Goal: Submit feedback/report problem: Submit feedback/report problem

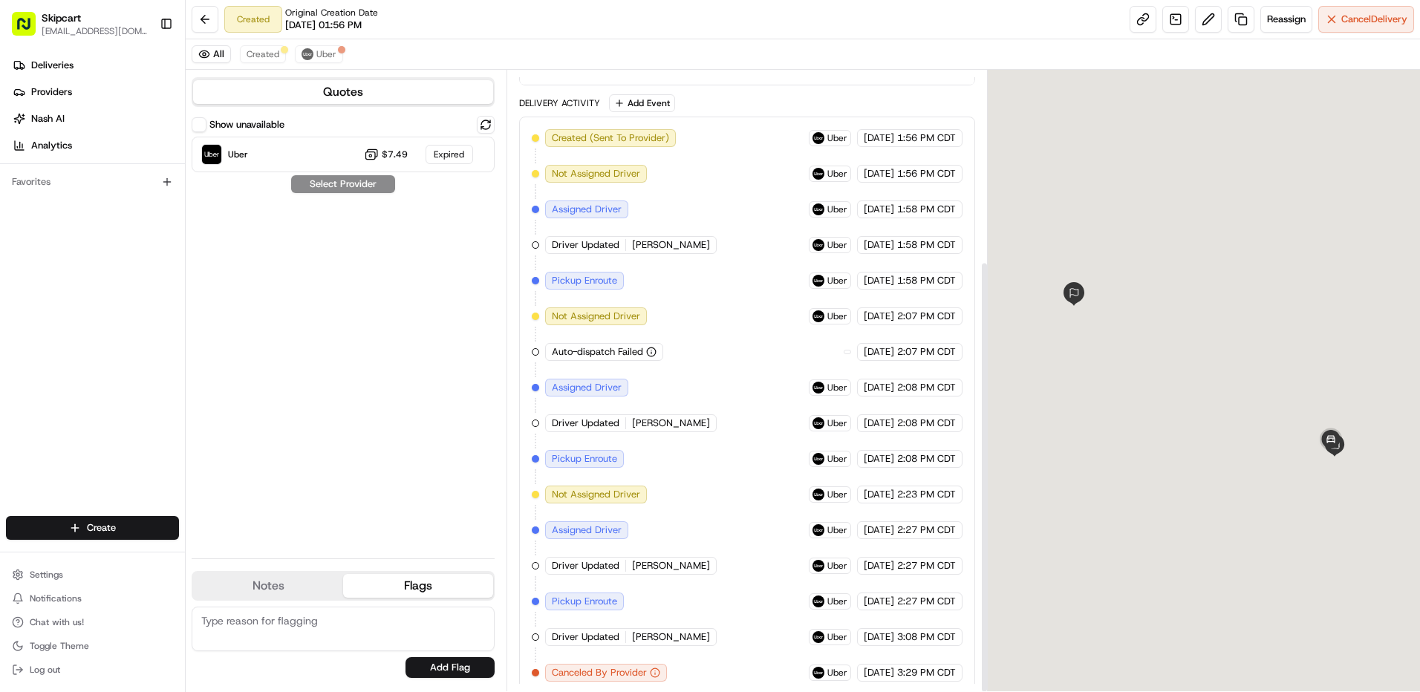
scroll to position [274, 0]
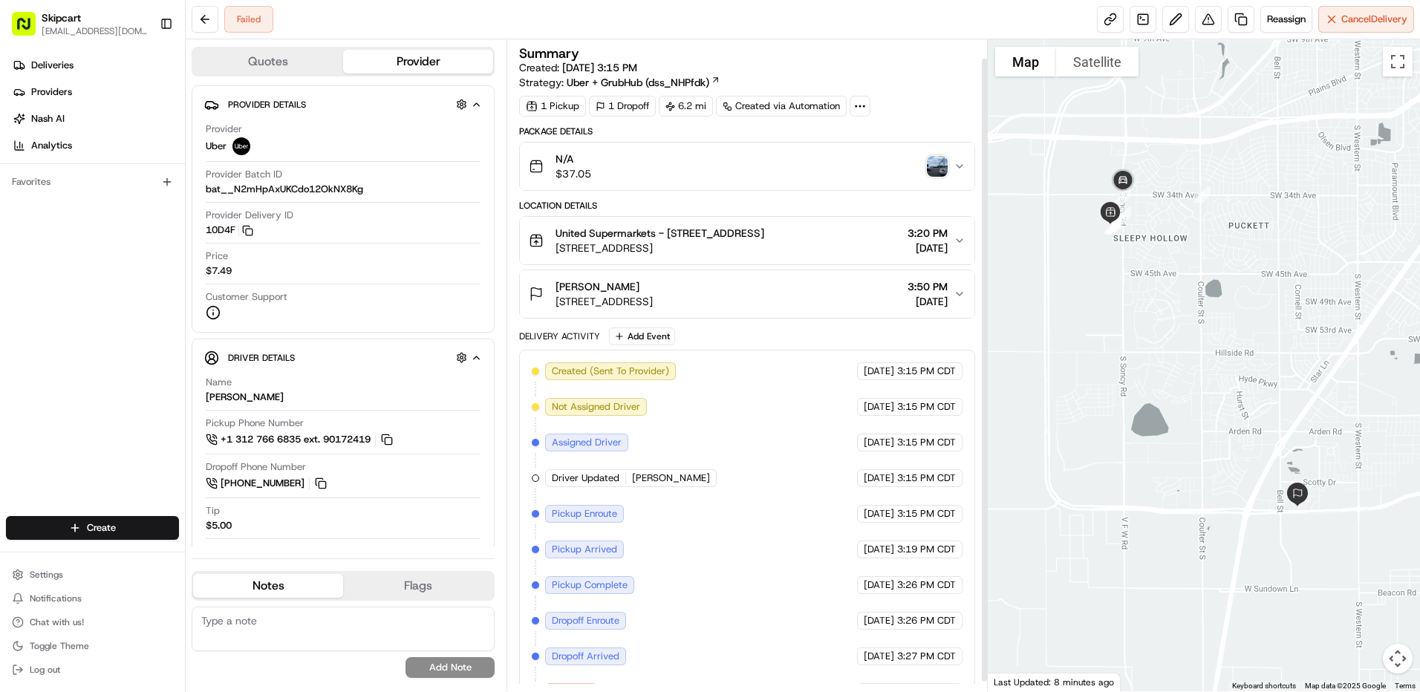
scroll to position [30, 0]
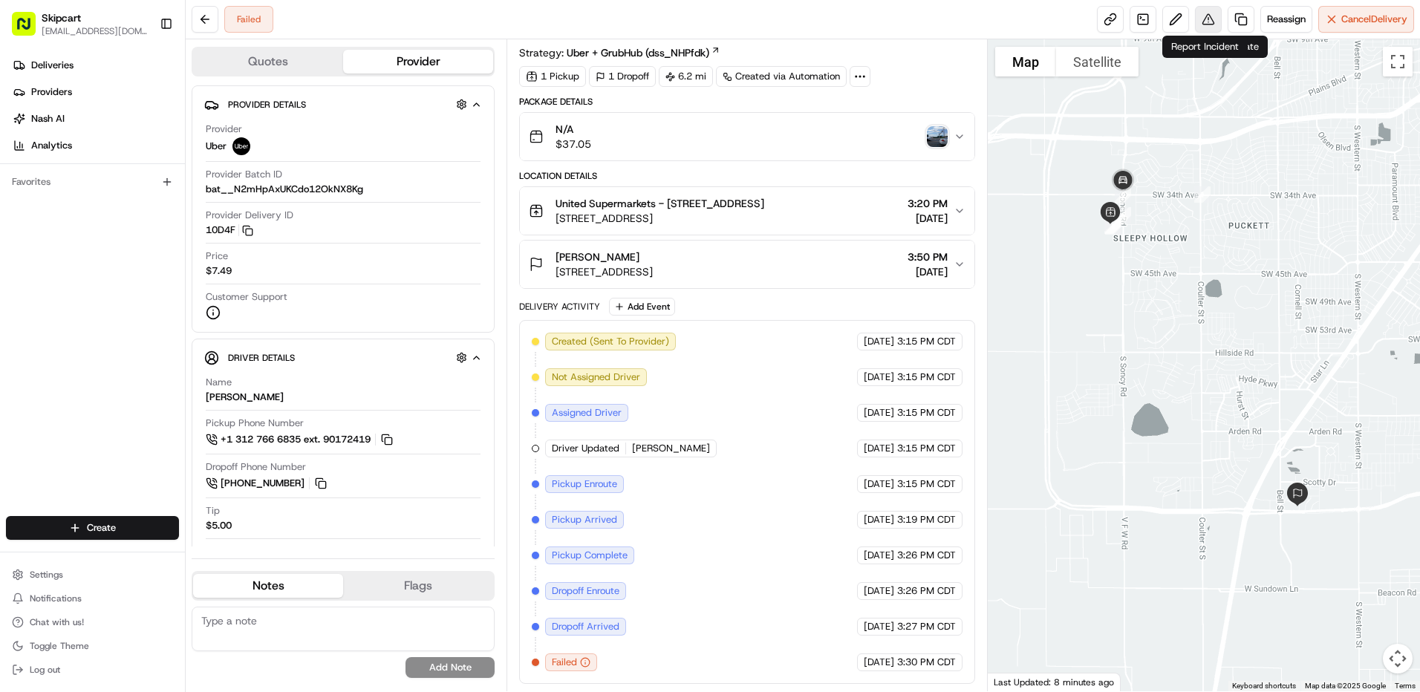
click at [1198, 15] on button at bounding box center [1208, 19] width 27 height 27
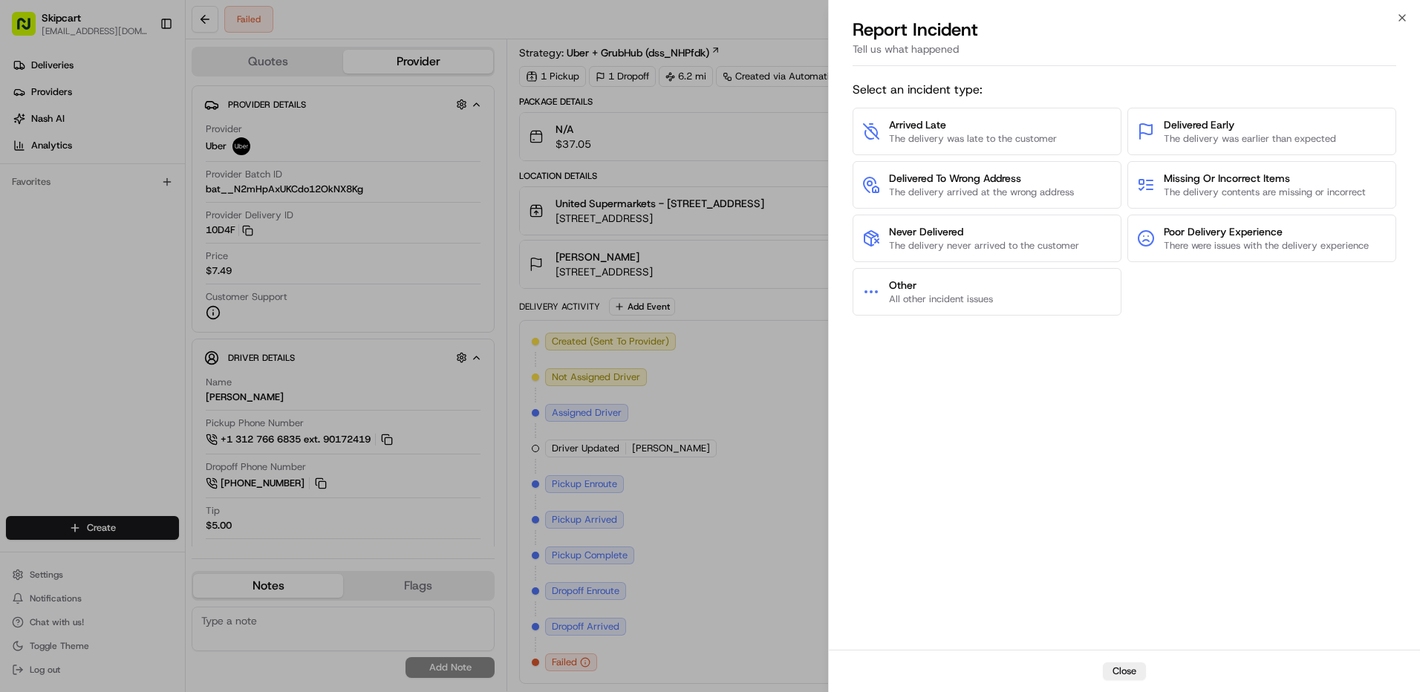
click at [909, 212] on div "Arrived Late The delivery was late to the customer Delivered Early The delivery…" at bounding box center [1125, 212] width 544 height 208
click at [905, 233] on span "Never Delivered" at bounding box center [984, 231] width 190 height 15
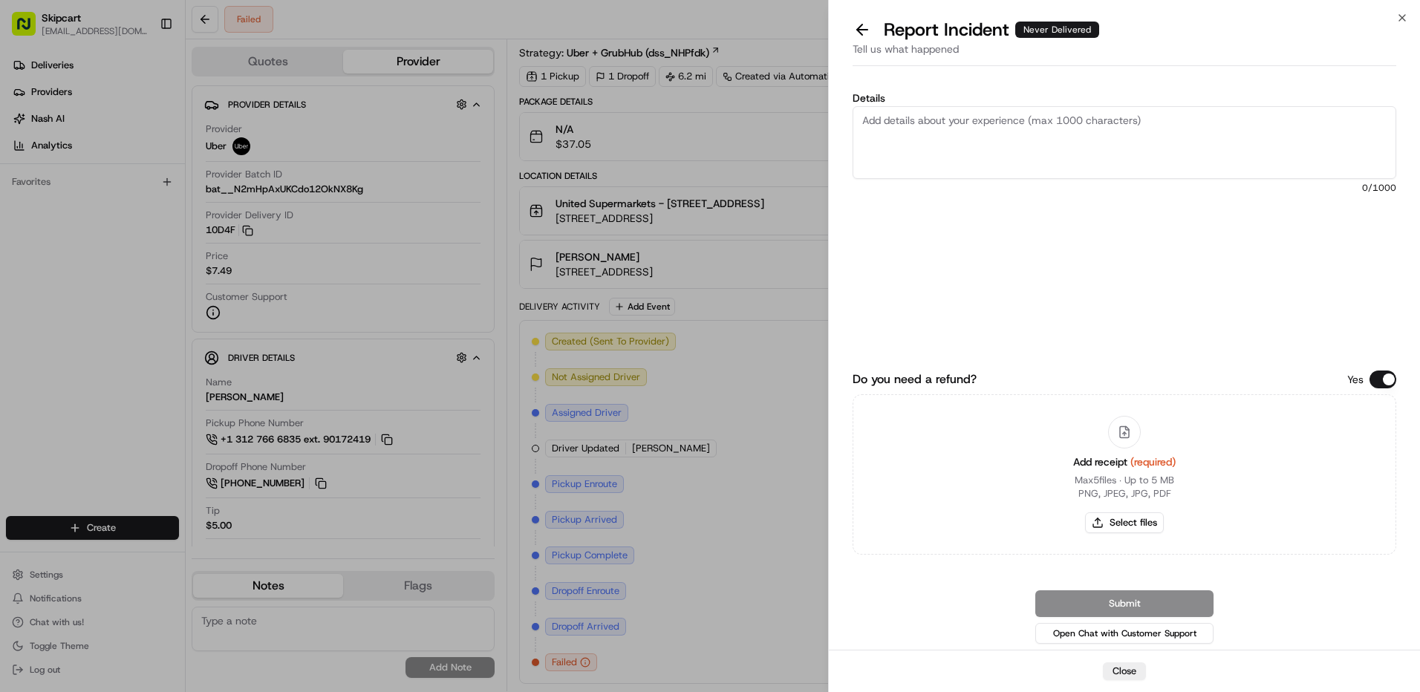
click at [955, 142] on textarea "Details" at bounding box center [1125, 142] width 544 height 73
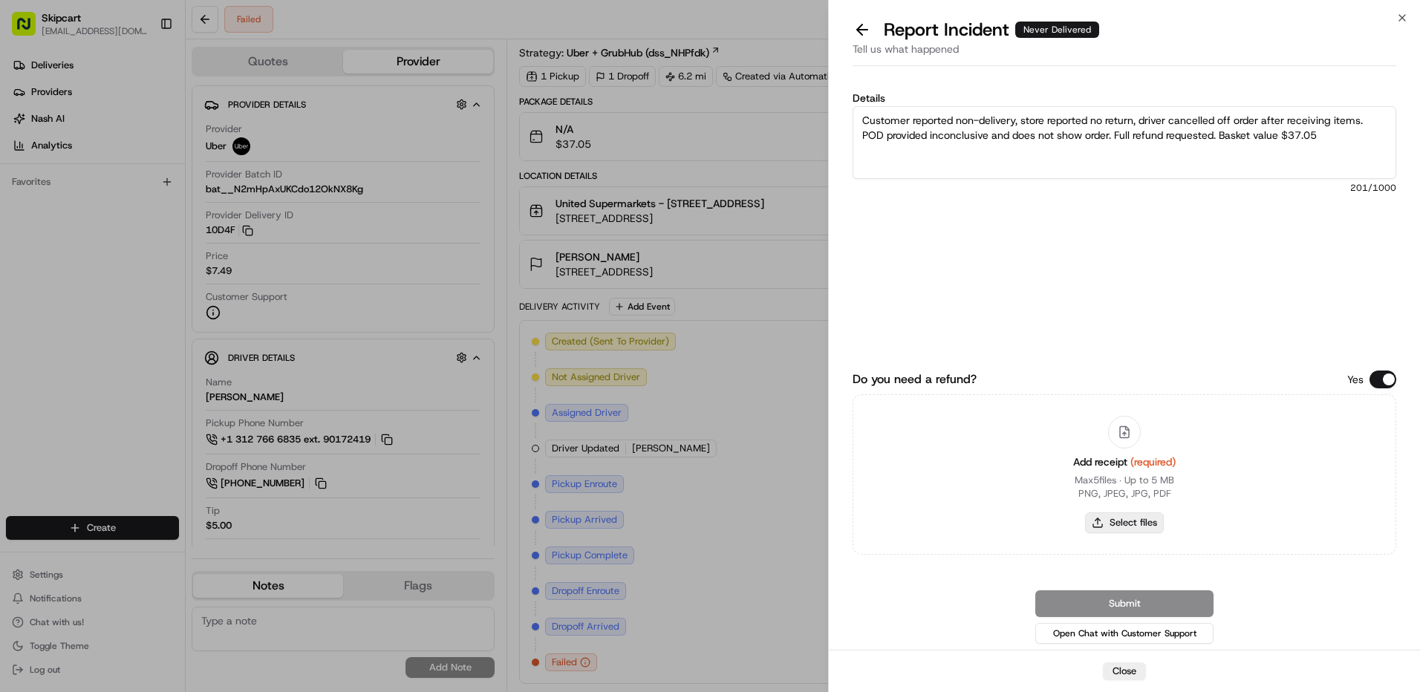
type textarea "Customer reported non-delivery, store reported no return, driver cancelled off …"
click at [1097, 532] on button "Select files" at bounding box center [1124, 523] width 79 height 21
type input "C:\fakepath\nc 553.png"
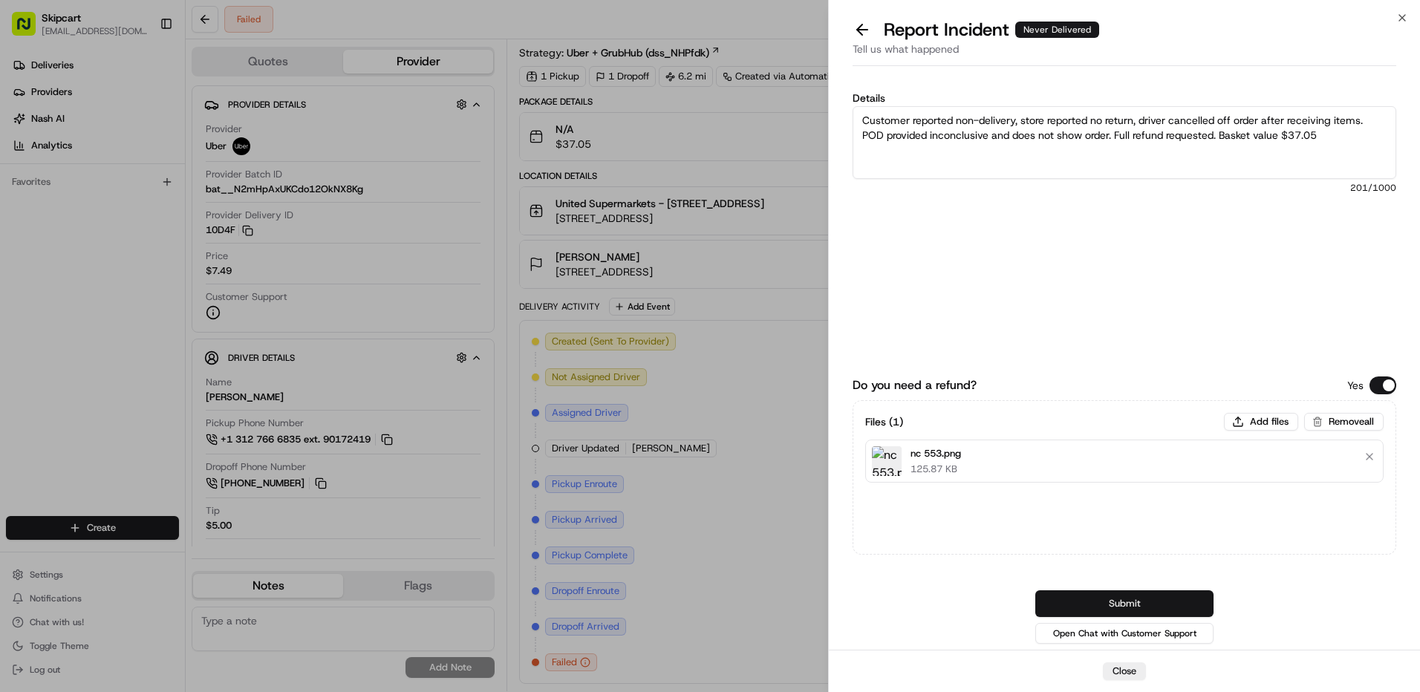
click at [1107, 603] on button "Submit" at bounding box center [1124, 604] width 178 height 27
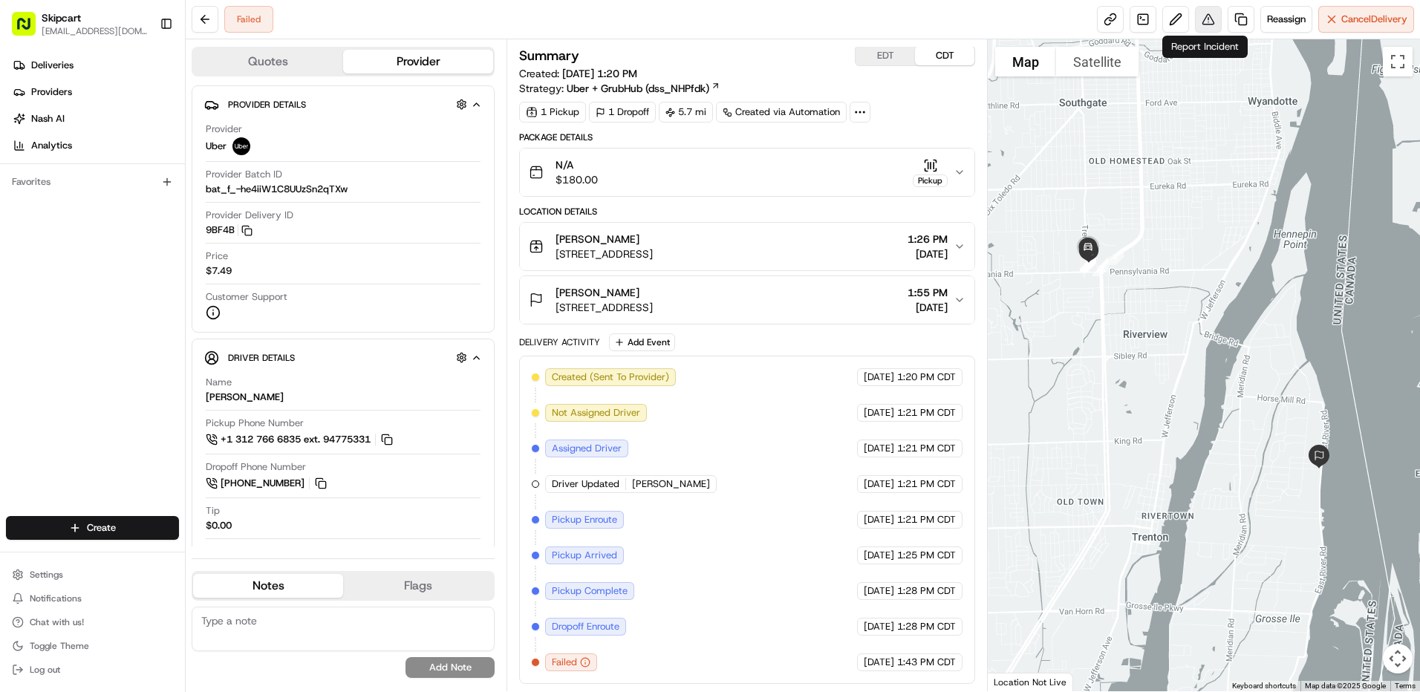
click at [1210, 27] on button at bounding box center [1208, 19] width 27 height 27
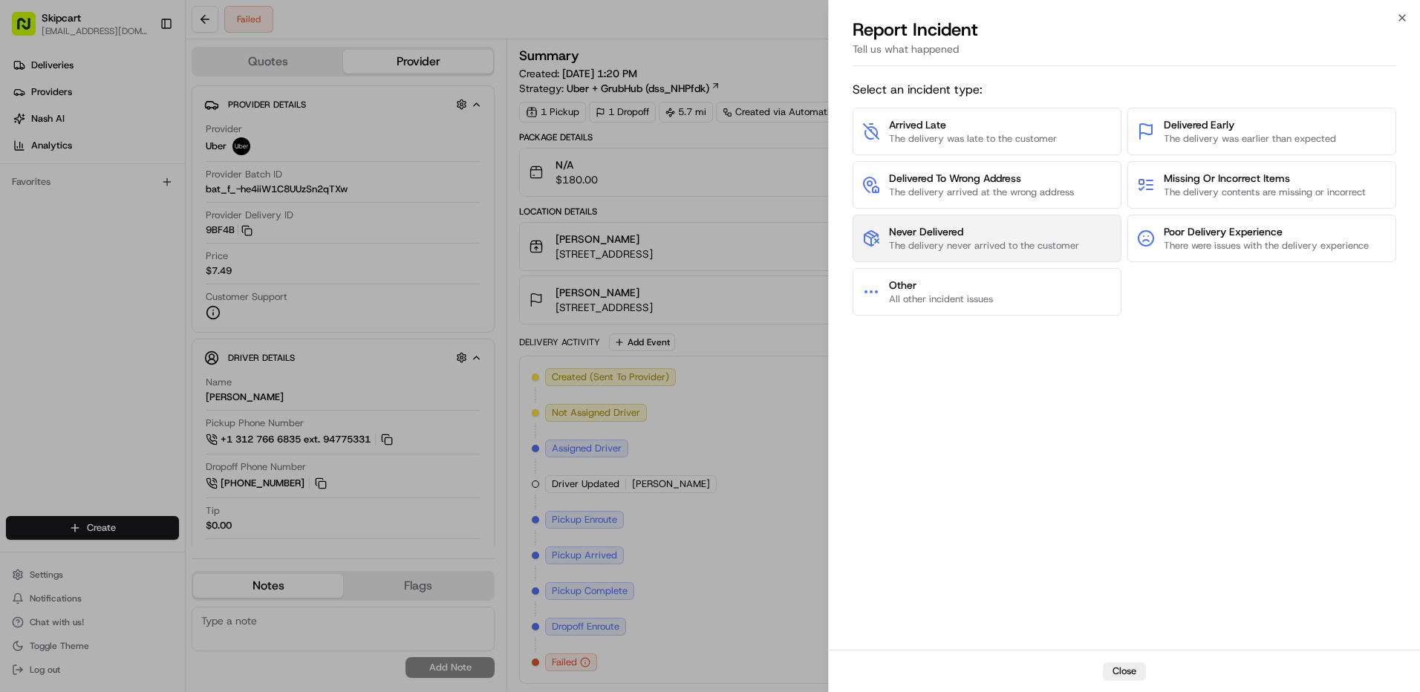
click at [983, 232] on span "Never Delivered" at bounding box center [984, 231] width 190 height 15
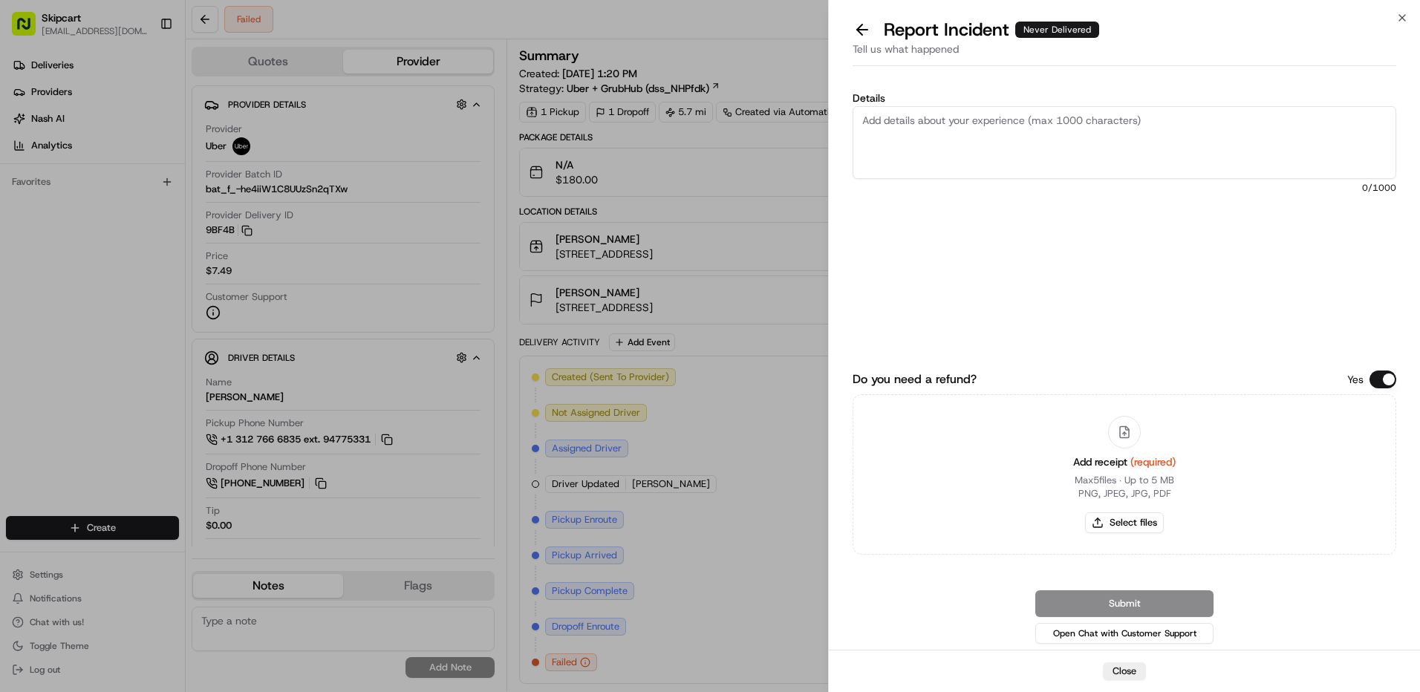
click at [1024, 124] on textarea "Details" at bounding box center [1125, 142] width 544 height 73
type textarea "Customer reported non-delivery, driver cancelled off order after receiving item…"
click at [1114, 525] on button "Select files" at bounding box center [1124, 523] width 79 height 21
type input "C:\fakepath\nc 554.png"
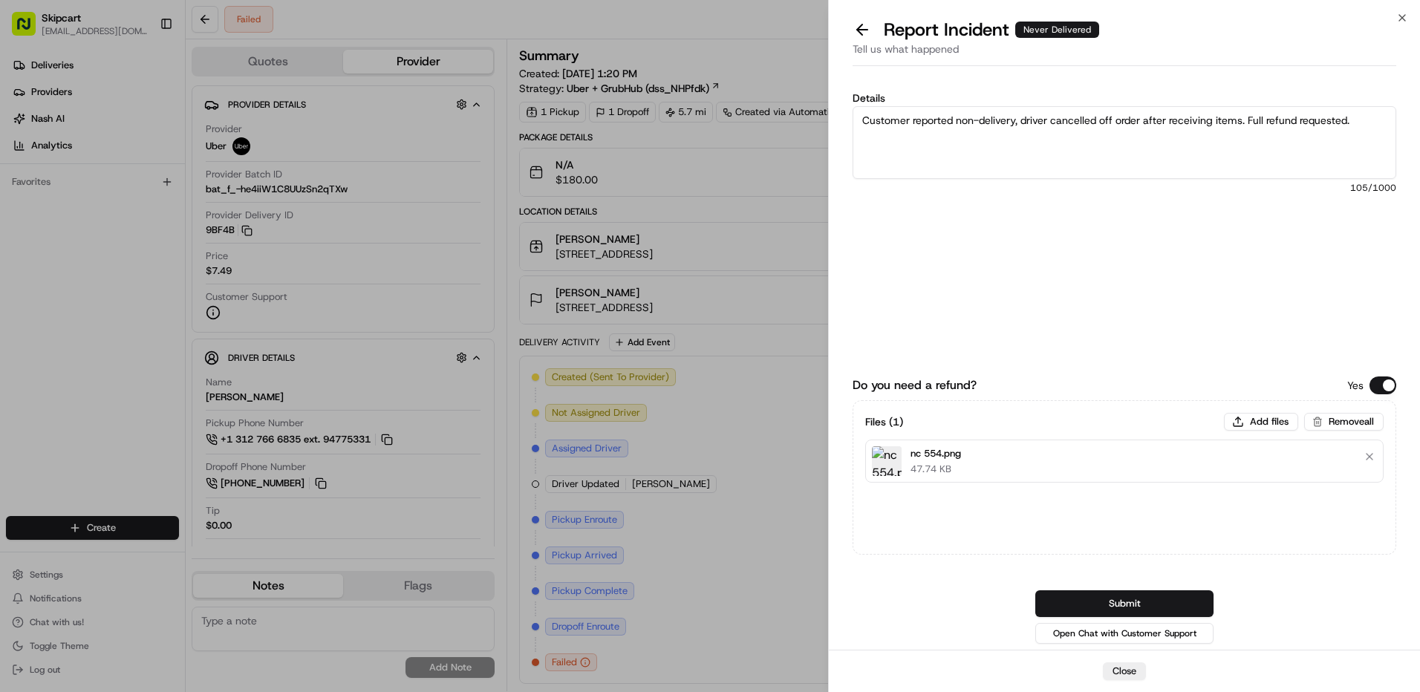
click at [1090, 608] on button "Submit" at bounding box center [1124, 604] width 178 height 27
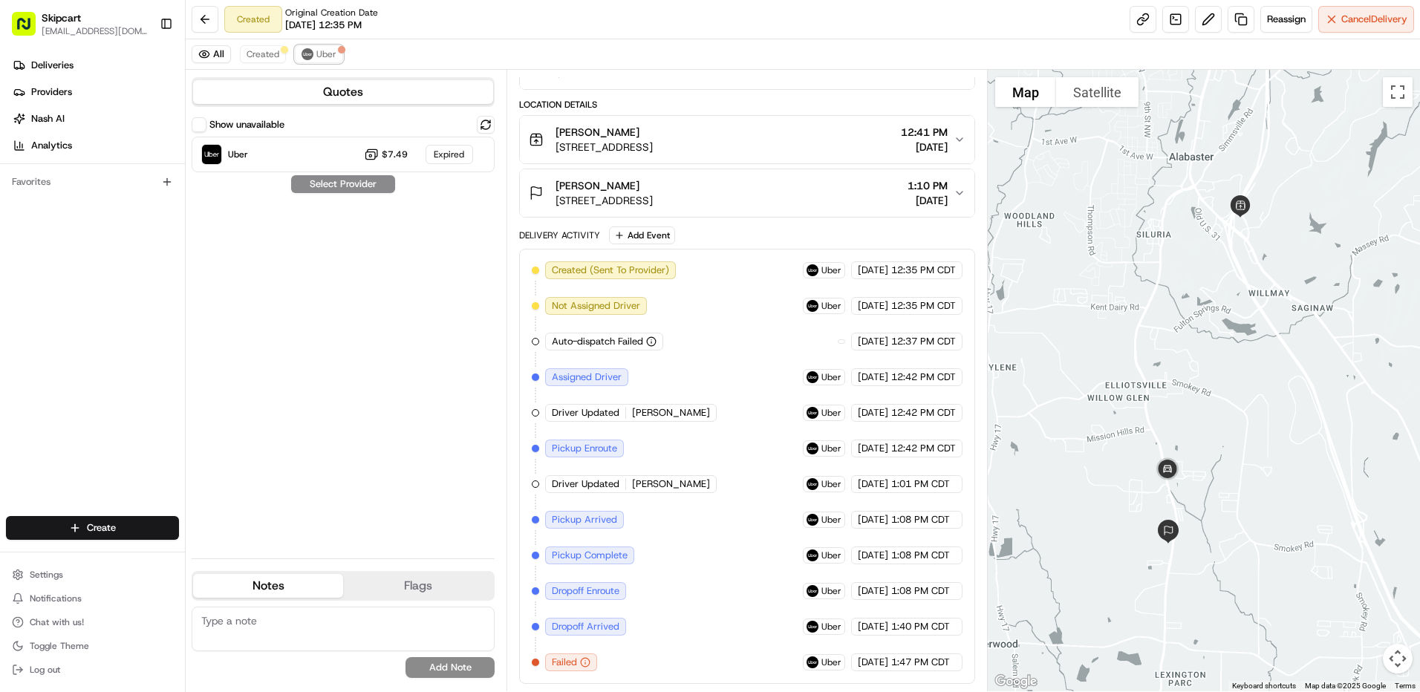
drag, startPoint x: 318, startPoint y: 53, endPoint x: 393, endPoint y: 52, distance: 75.0
click at [318, 53] on span "Uber" at bounding box center [326, 54] width 20 height 12
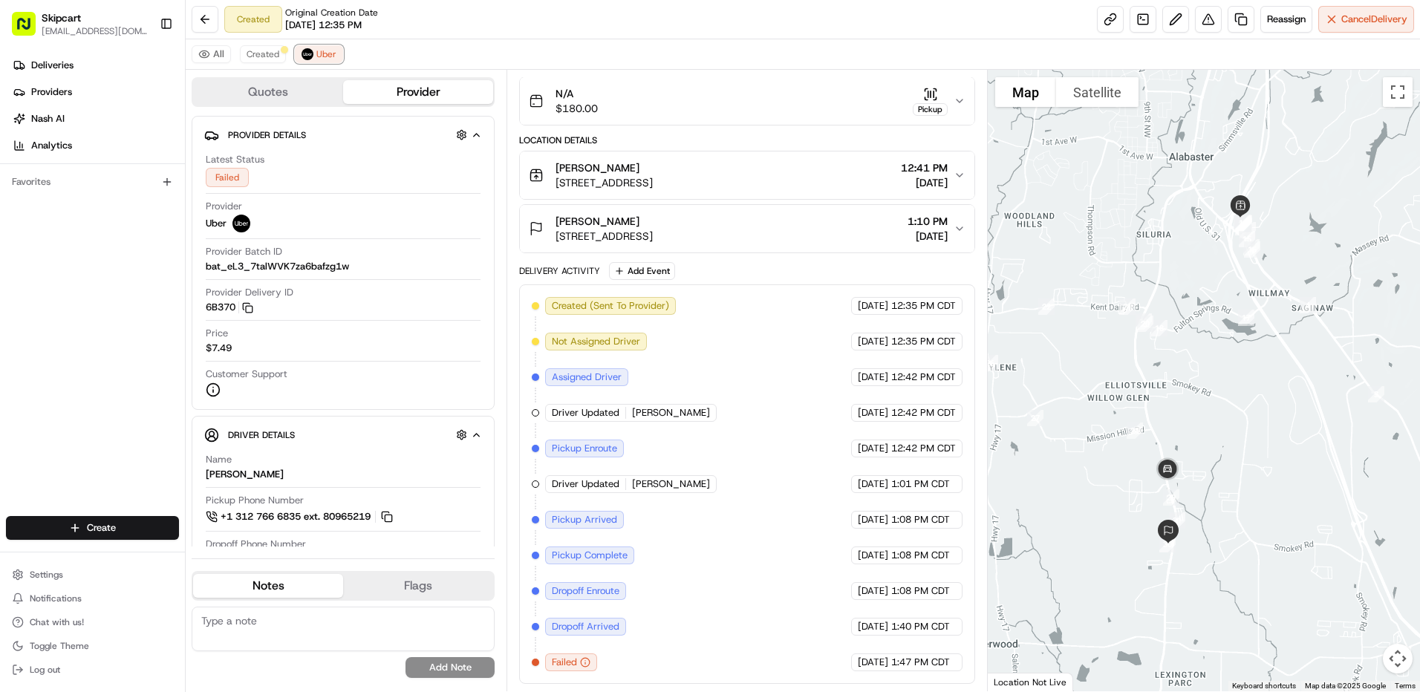
scroll to position [96, 0]
click at [1203, 20] on button at bounding box center [1208, 19] width 27 height 27
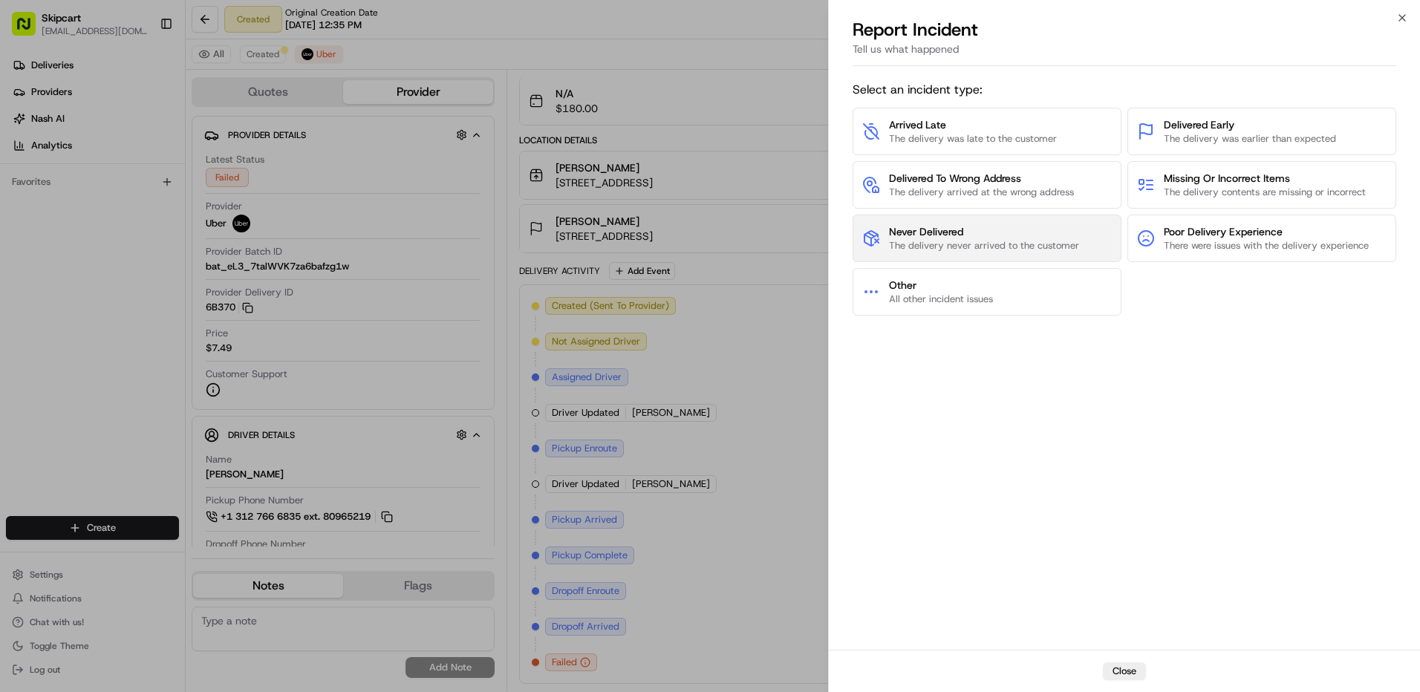
click at [943, 218] on button "Never Delivered The delivery never arrived to the customer" at bounding box center [987, 239] width 269 height 48
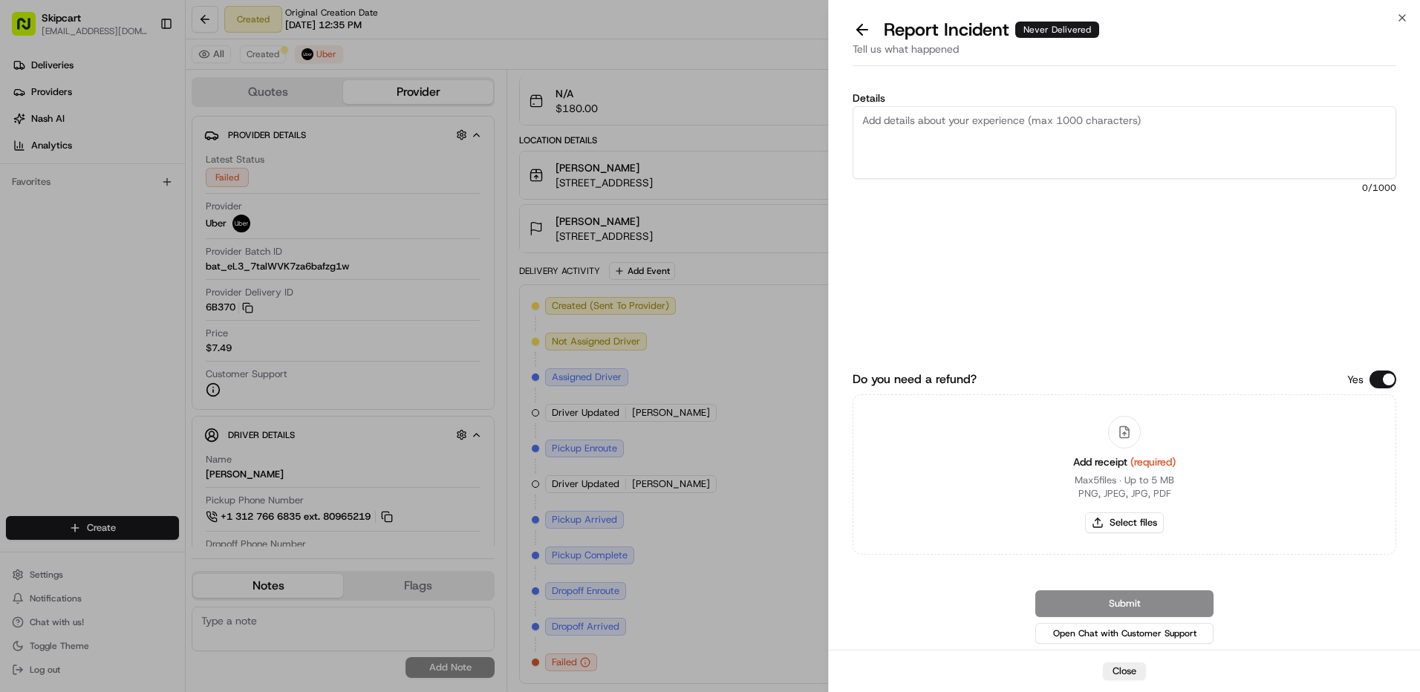
click at [953, 175] on textarea "Details" at bounding box center [1125, 142] width 544 height 73
type textarea "Customer reported non-delivery, store reported no return. Driver cancelled off …"
click at [1091, 524] on button "Select files" at bounding box center [1124, 523] width 79 height 21
type input "C:\fakepath\nc 555.png"
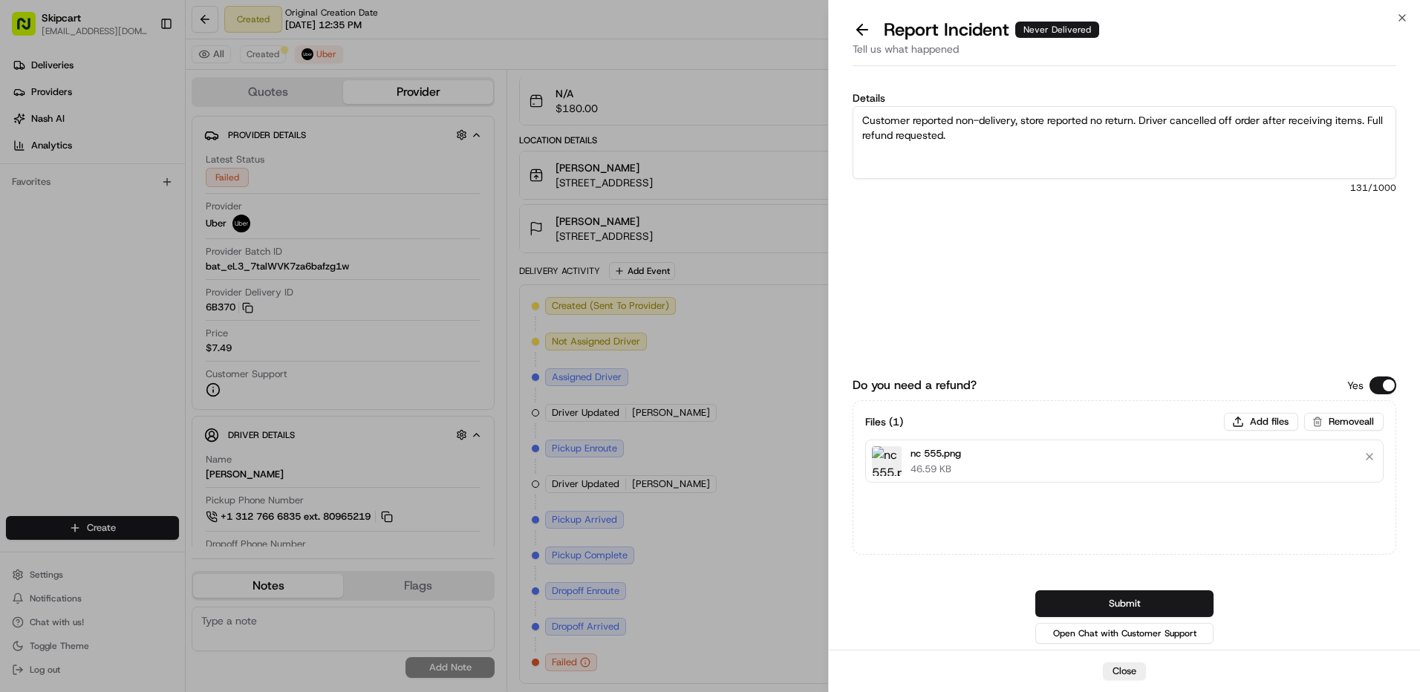
click at [1122, 610] on button "Submit" at bounding box center [1124, 604] width 178 height 27
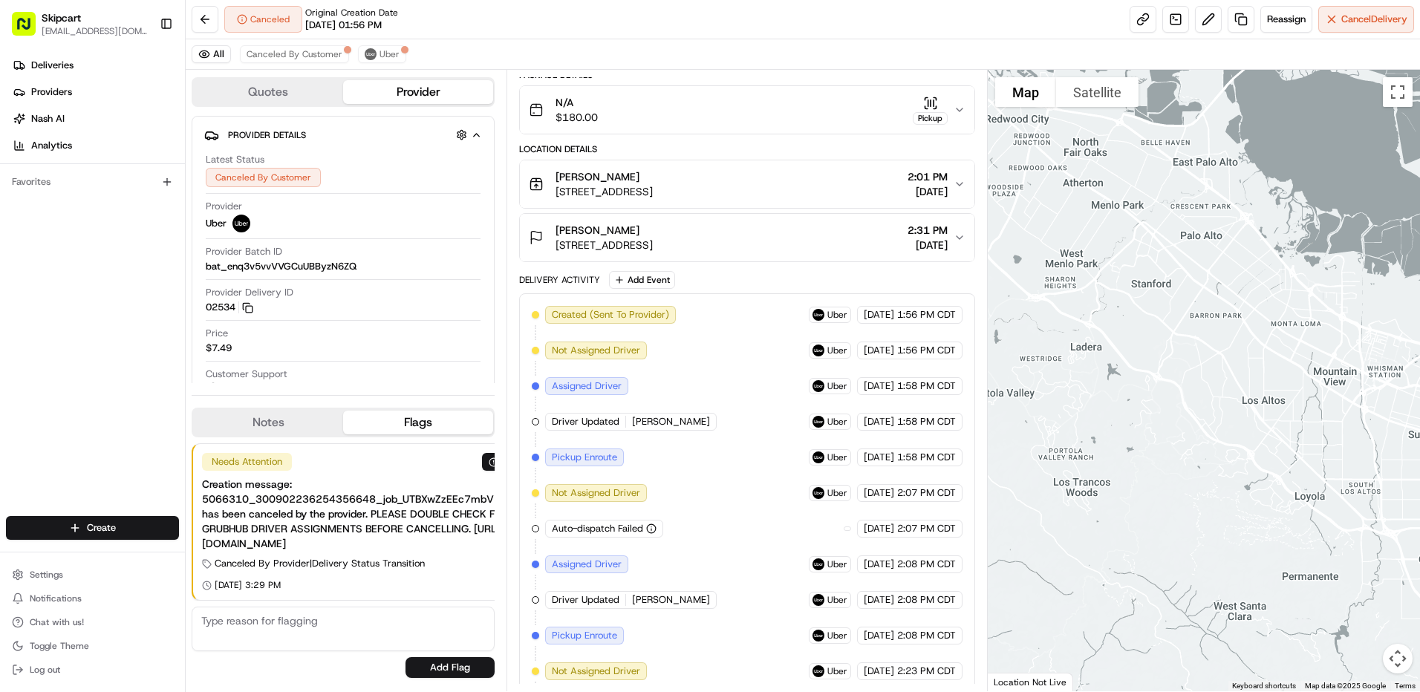
scroll to position [310, 0]
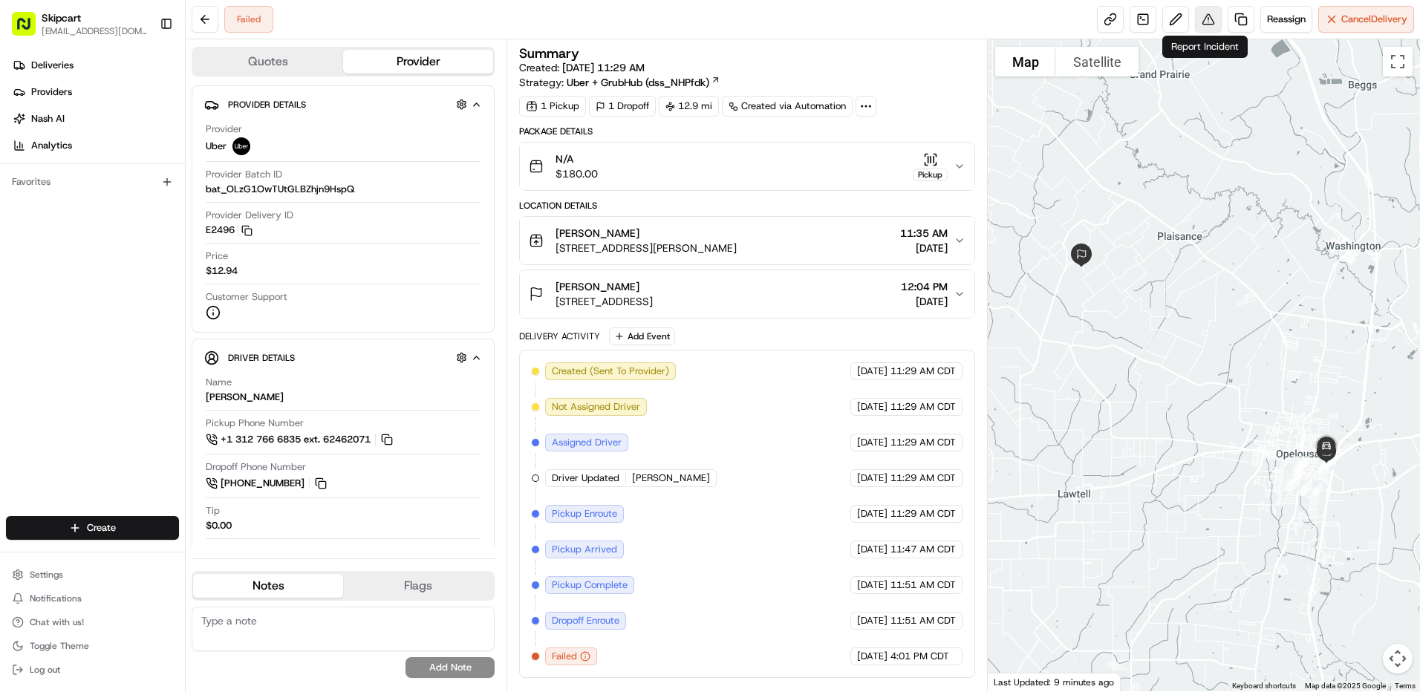
click at [1214, 17] on button at bounding box center [1208, 19] width 27 height 27
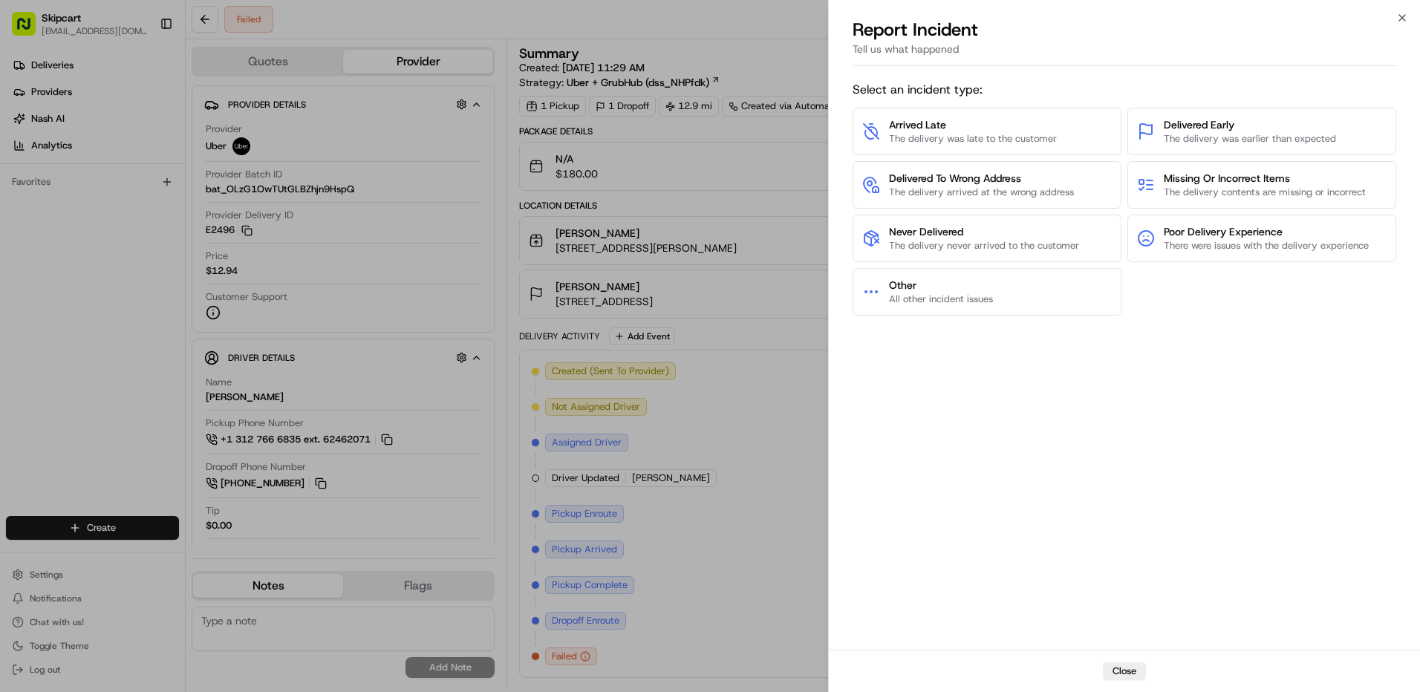
click at [932, 213] on div "Arrived Late The delivery was late to the customer Delivered Early The delivery…" at bounding box center [1125, 212] width 544 height 208
click at [923, 230] on span "Never Delivered" at bounding box center [984, 231] width 190 height 15
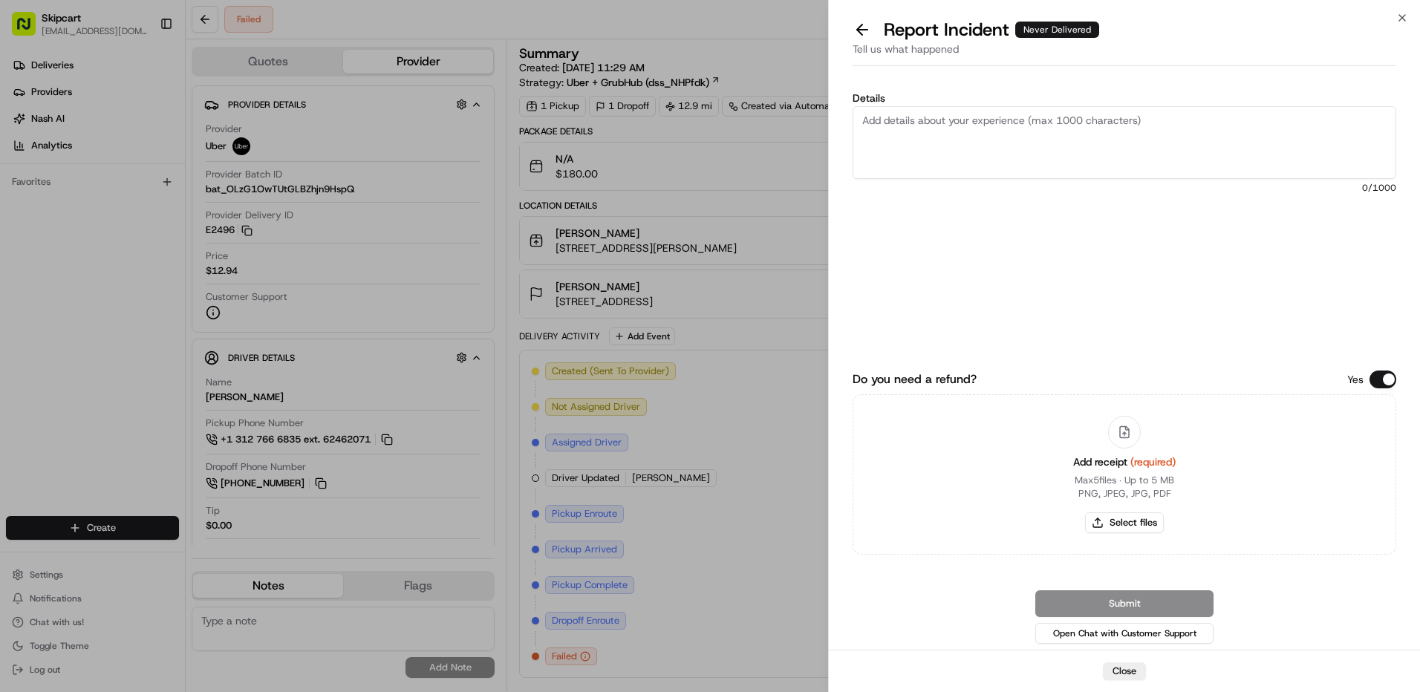
click at [963, 160] on textarea "Details" at bounding box center [1125, 142] width 544 height 73
type textarea "Customer reported non-delivery, store reported no return. Driver cancelled off …"
click at [1125, 521] on button "Select files" at bounding box center [1124, 523] width 79 height 21
type input "C:\fakepath\nc 556.png"
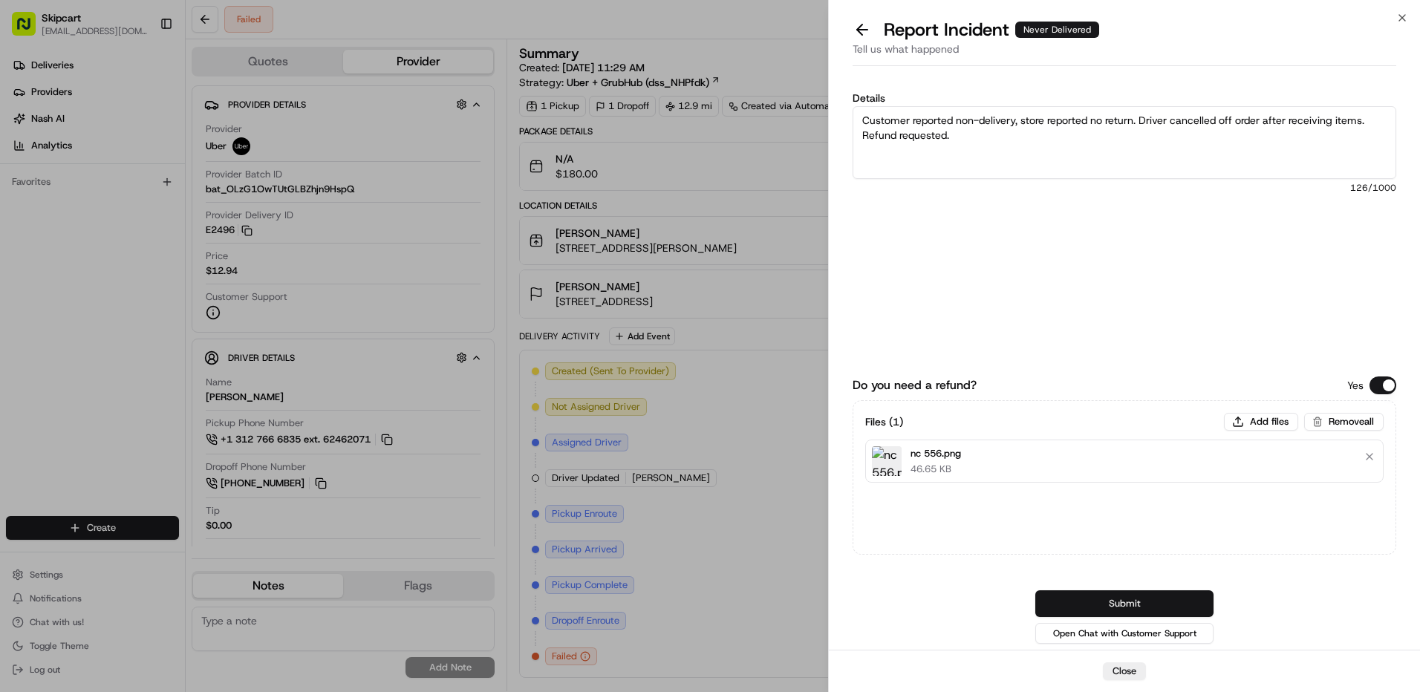
click at [1124, 601] on button "Submit" at bounding box center [1124, 604] width 178 height 27
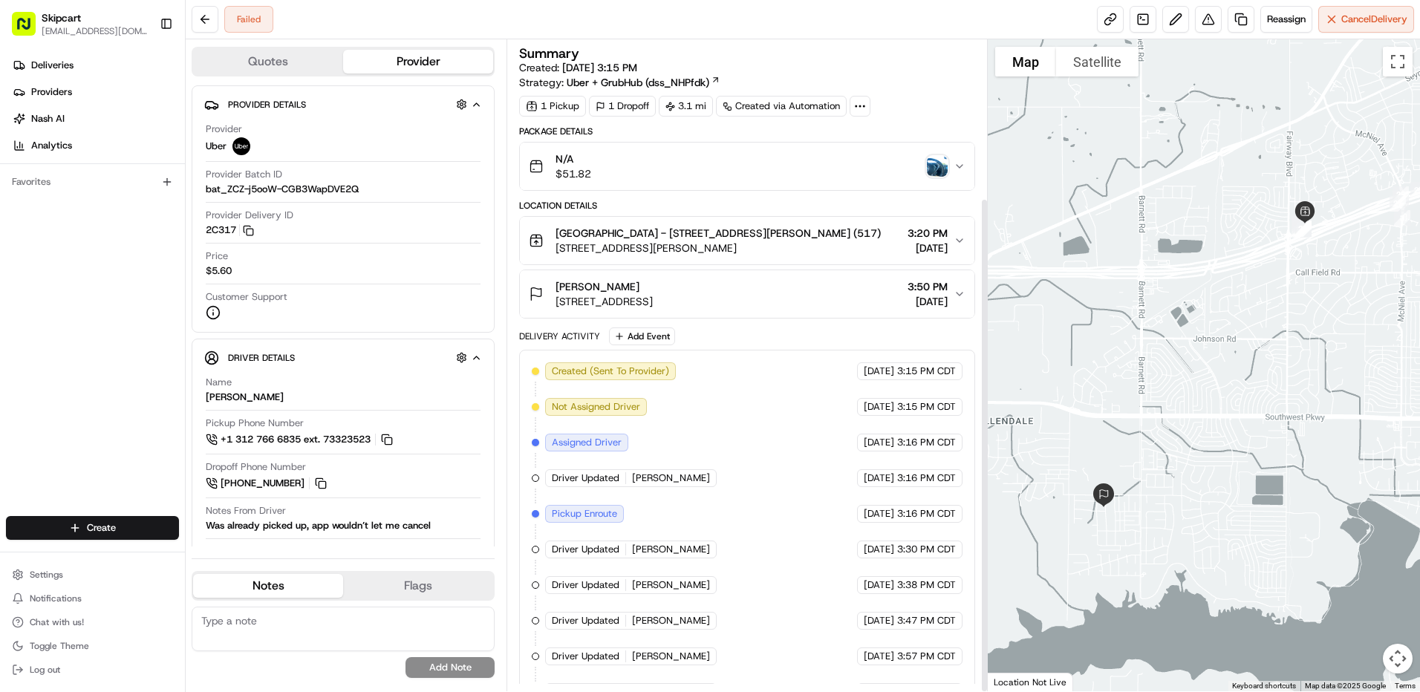
scroll to position [208, 0]
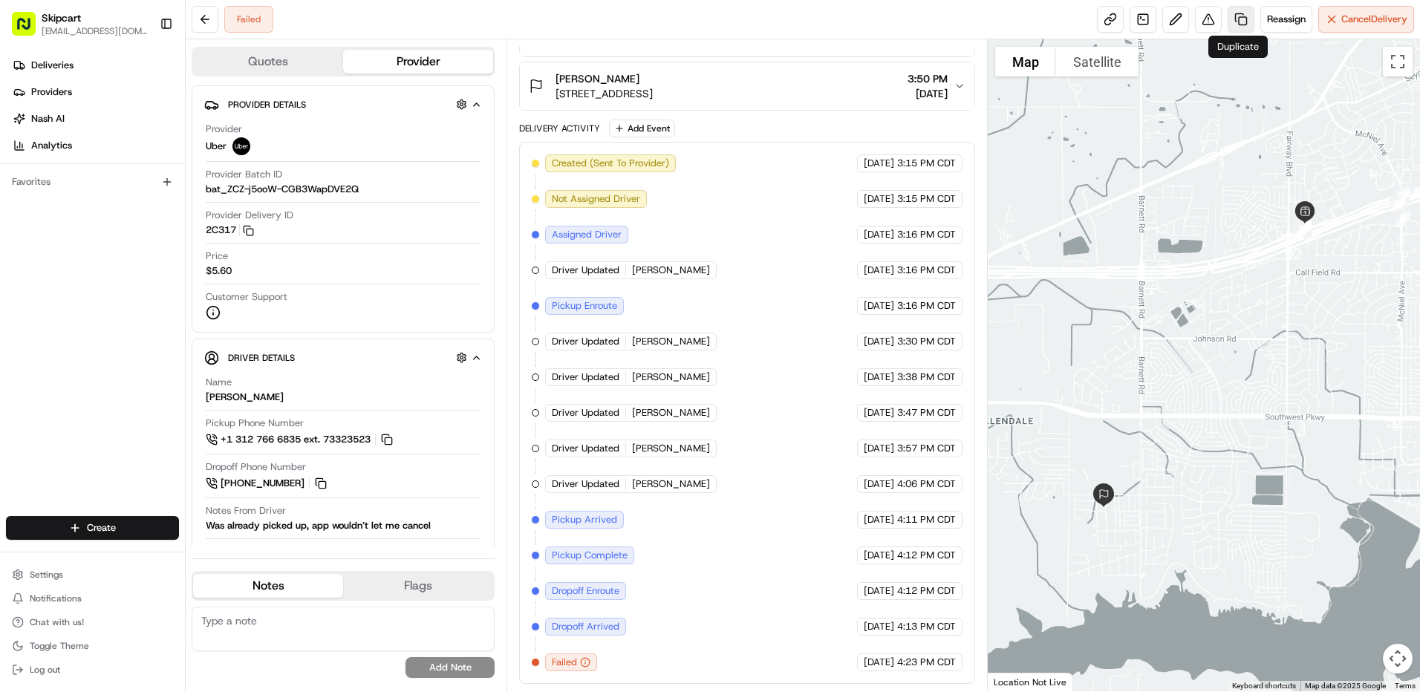
click at [1228, 22] on link at bounding box center [1241, 19] width 27 height 27
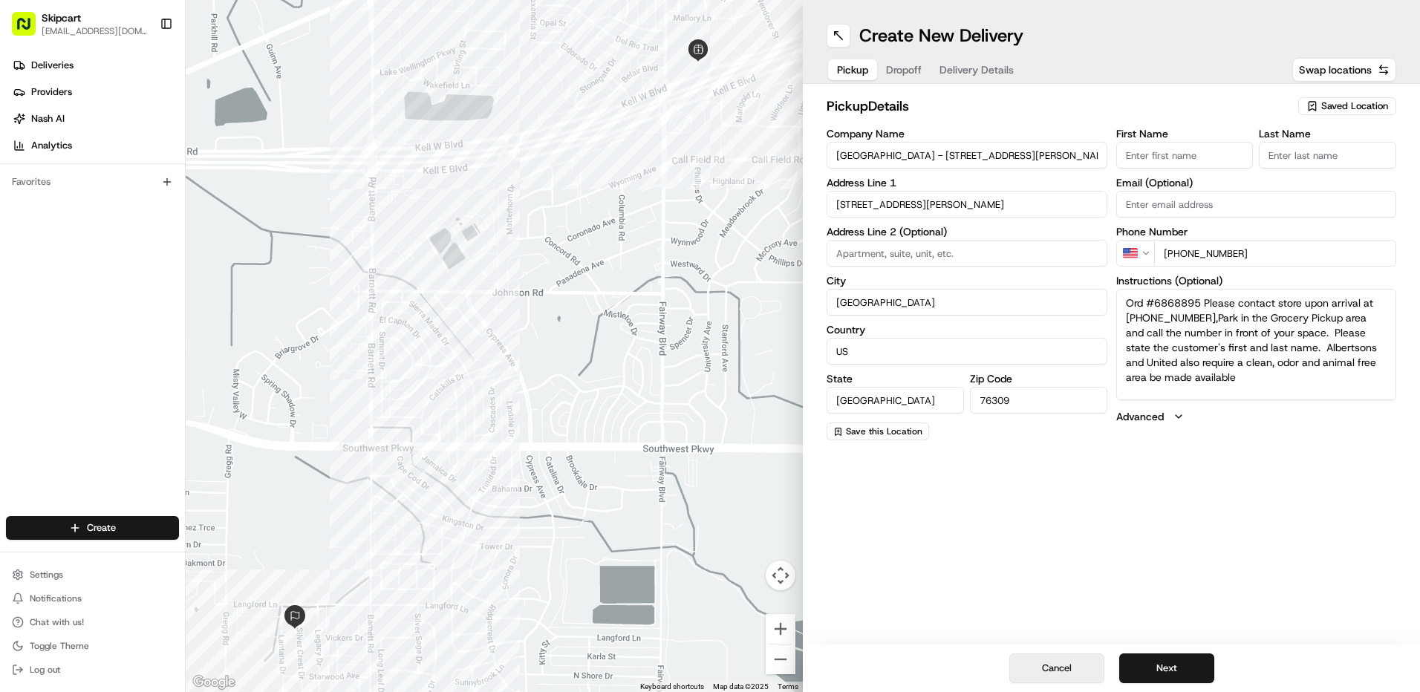
click at [1016, 663] on button "Cancel" at bounding box center [1056, 669] width 95 height 30
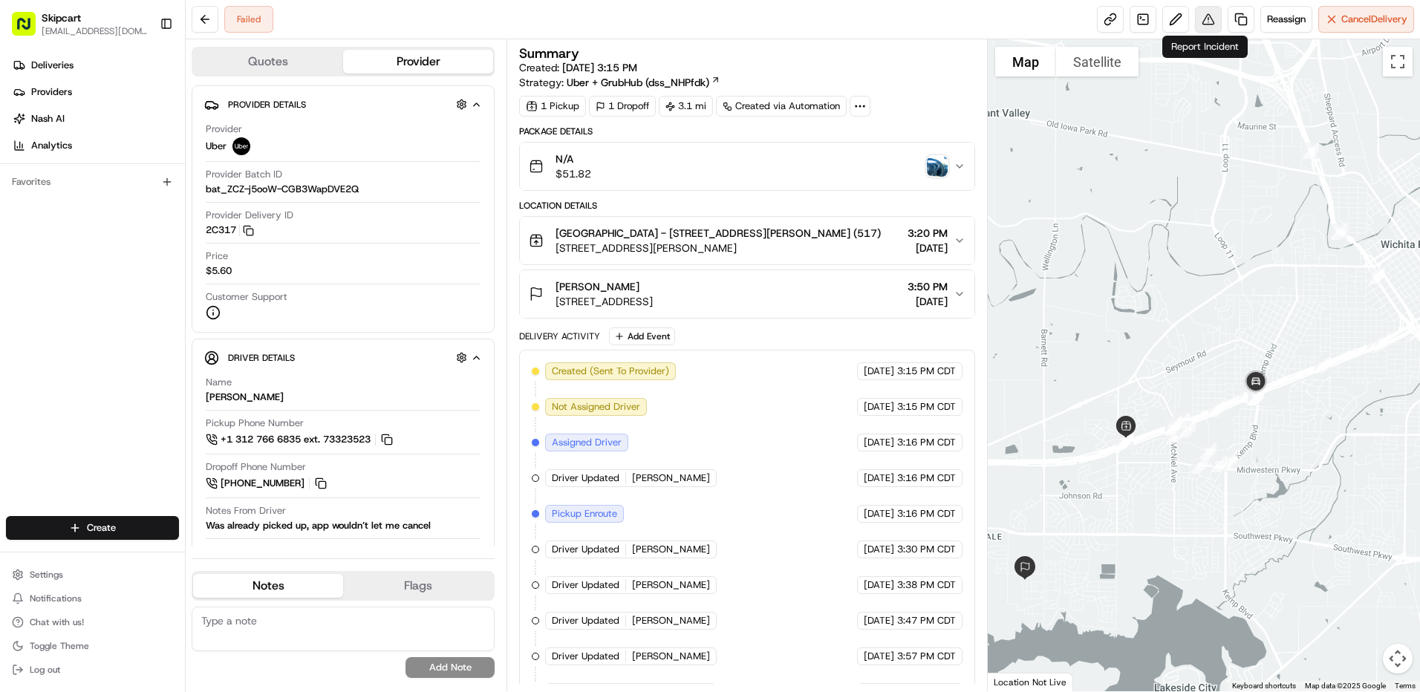
click at [1217, 19] on button at bounding box center [1208, 19] width 27 height 27
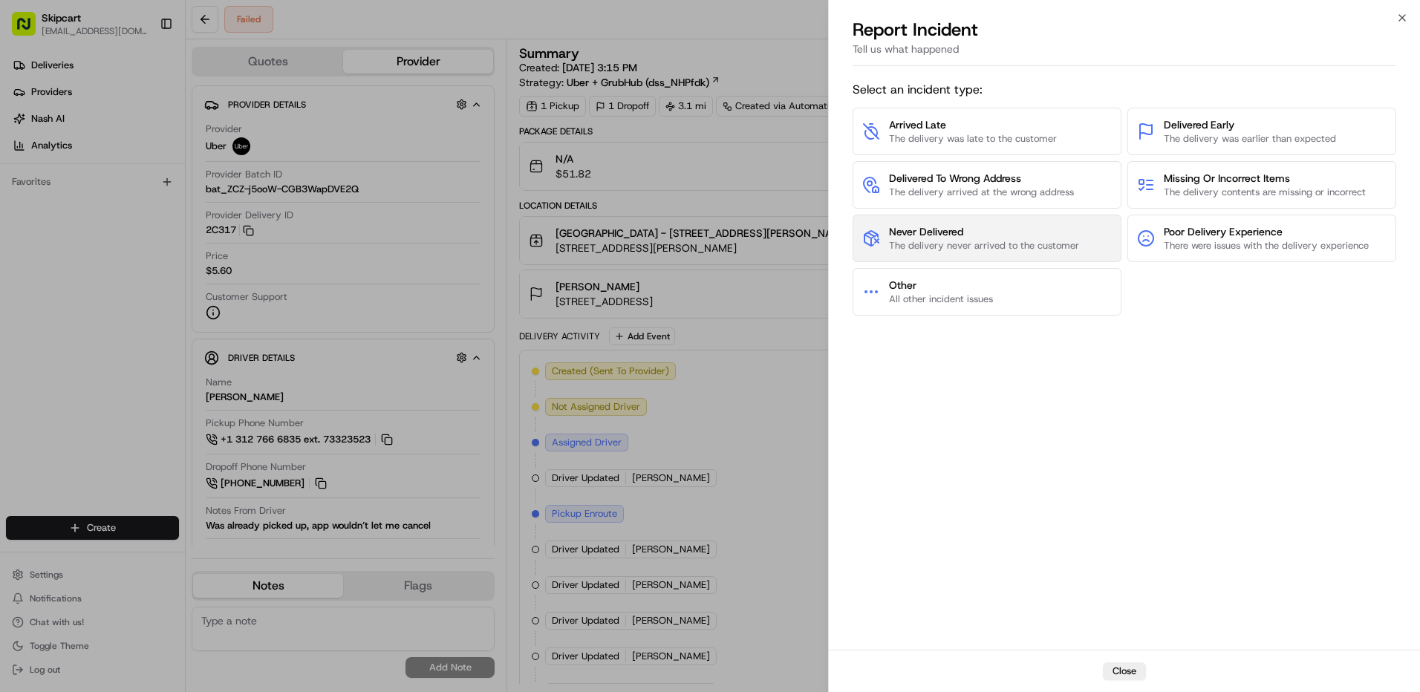
click at [947, 235] on span "Never Delivered" at bounding box center [984, 231] width 190 height 15
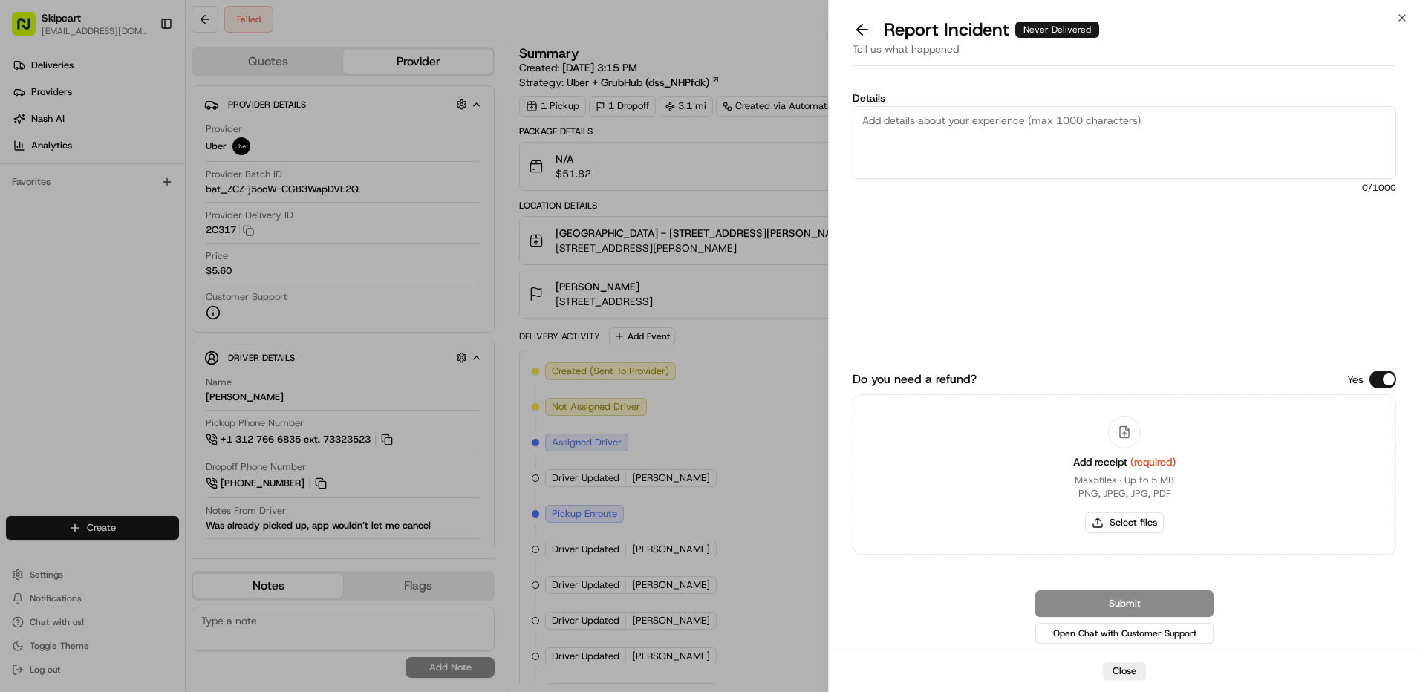
click at [988, 151] on textarea "Details" at bounding box center [1125, 142] width 544 height 73
type textarea "Customer reported non-delivery, driver cancelled off order after receiving item…"
click at [1148, 529] on button "Select files" at bounding box center [1124, 523] width 79 height 21
type input "C:\fakepath\nc 557.png"
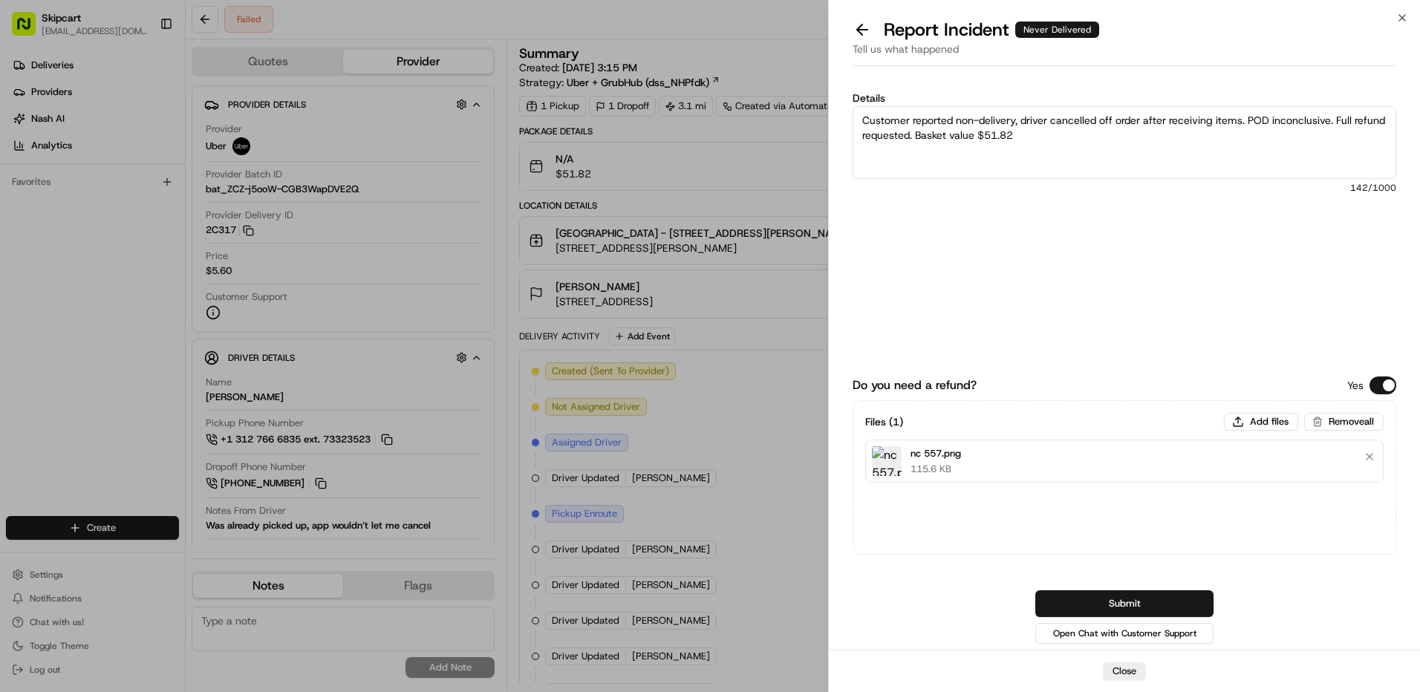
click at [1140, 605] on button "Submit" at bounding box center [1124, 604] width 178 height 27
